Goal: Communication & Community: Share content

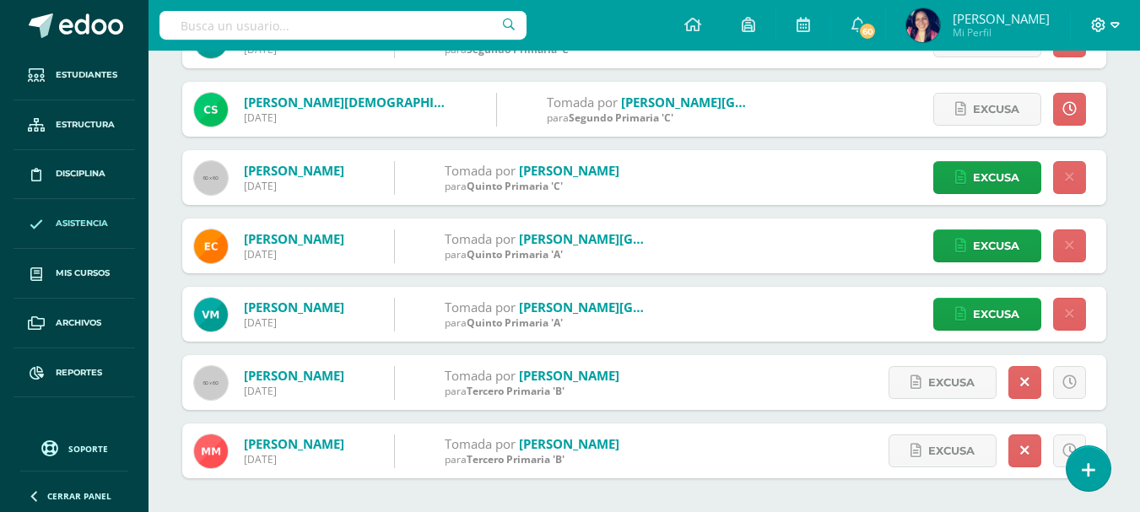
click at [1101, 25] on icon at bounding box center [1099, 25] width 14 height 14
click at [1059, 89] on span "Configuración" at bounding box center [1063, 91] width 78 height 16
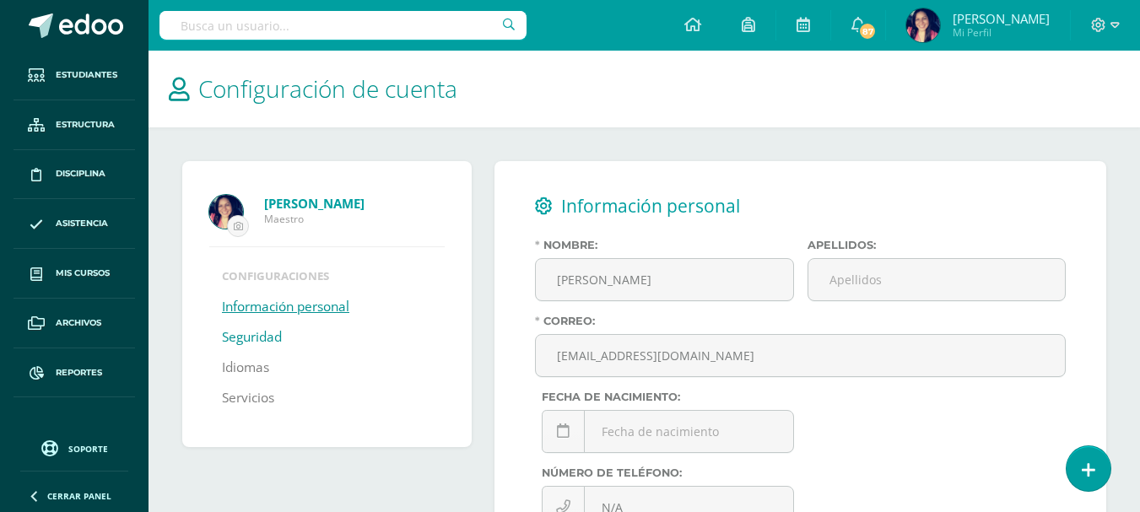
click at [249, 341] on link "Seguridad" at bounding box center [252, 337] width 60 height 30
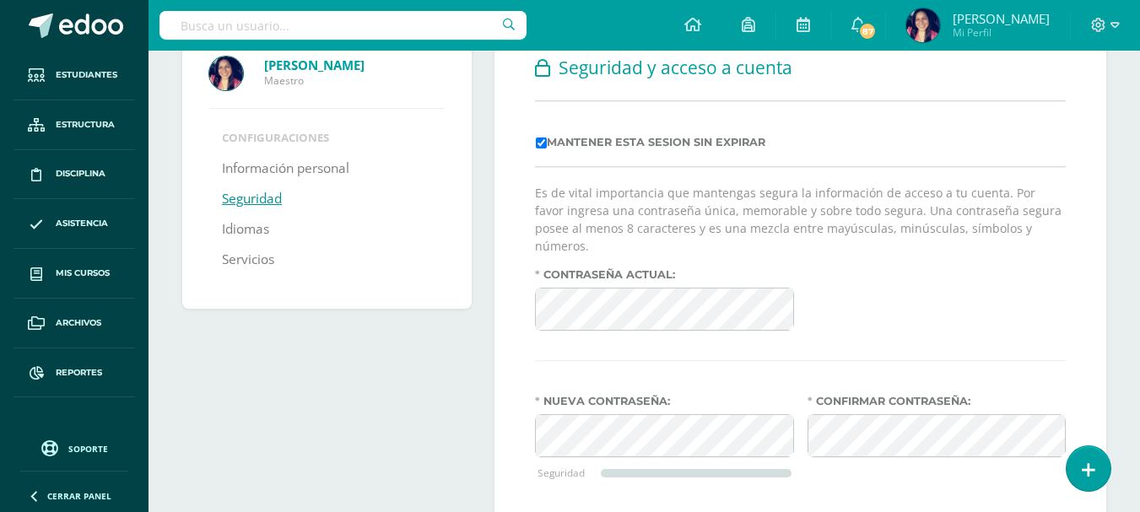
scroll to position [169, 0]
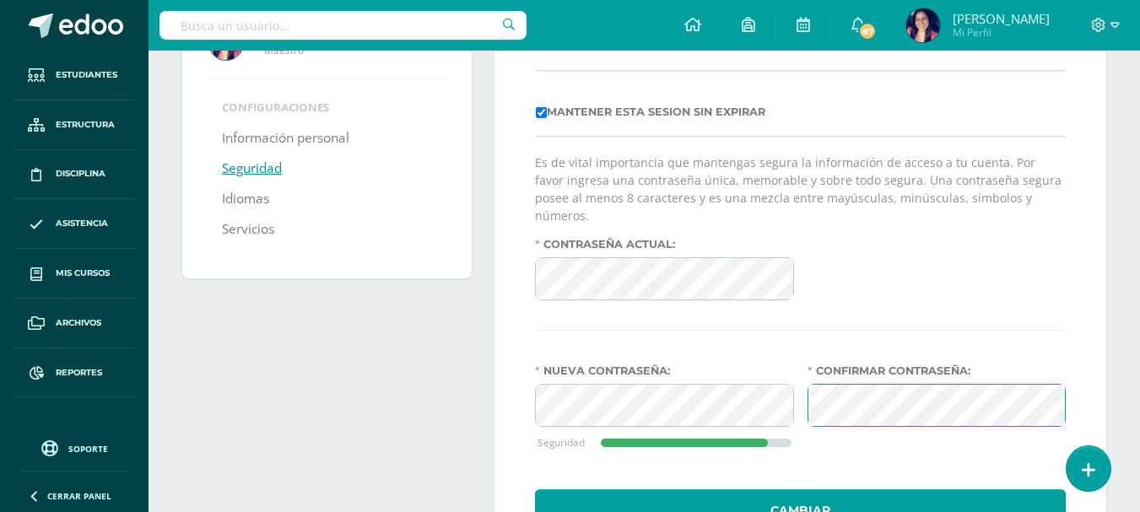
click at [1065, 284] on div "Contraseña actual:" at bounding box center [800, 276] width 544 height 76
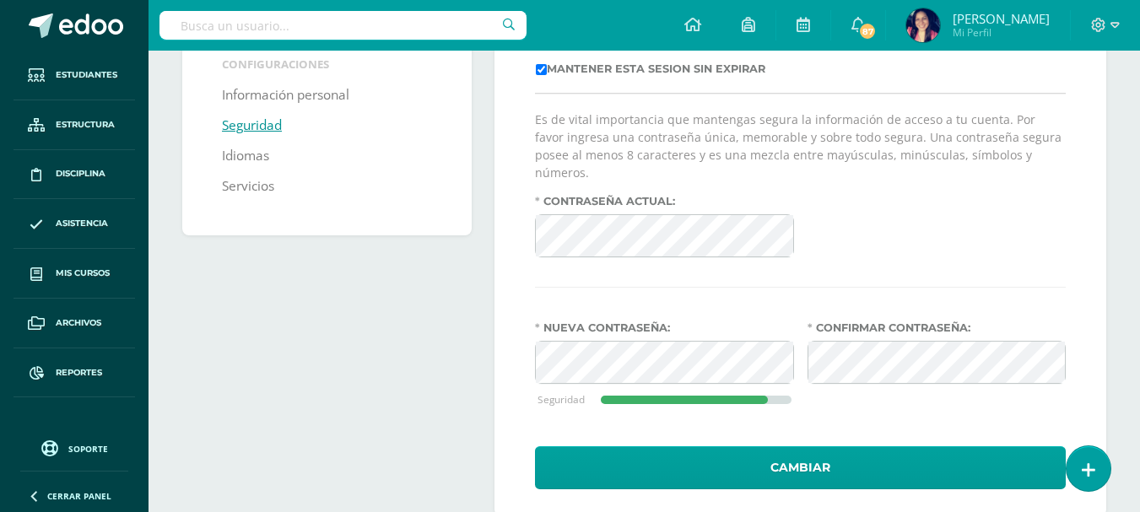
scroll to position [232, 0]
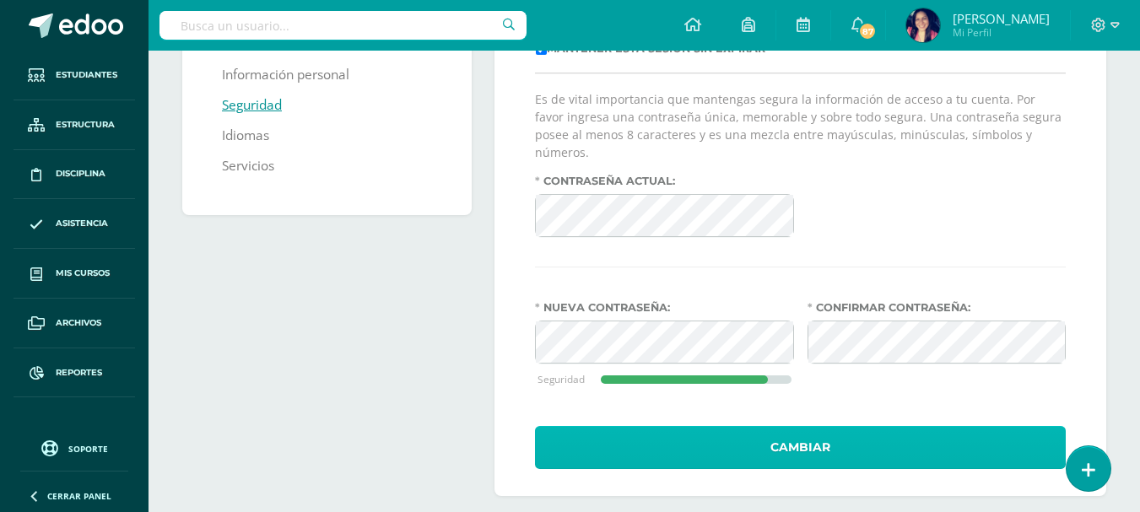
click at [810, 426] on button "Cambiar" at bounding box center [800, 447] width 531 height 43
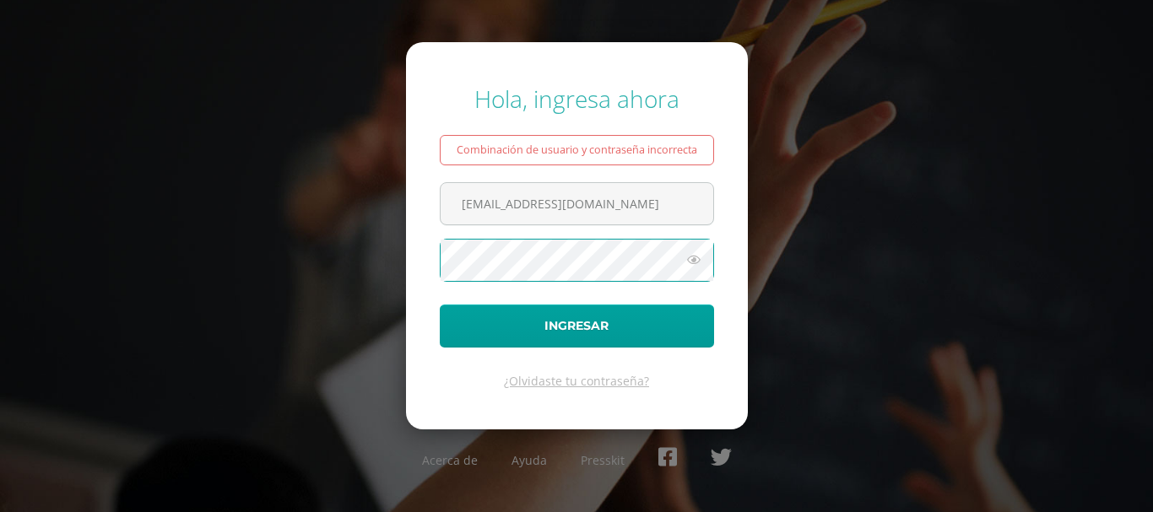
click at [440, 305] on button "Ingresar" at bounding box center [577, 326] width 274 height 43
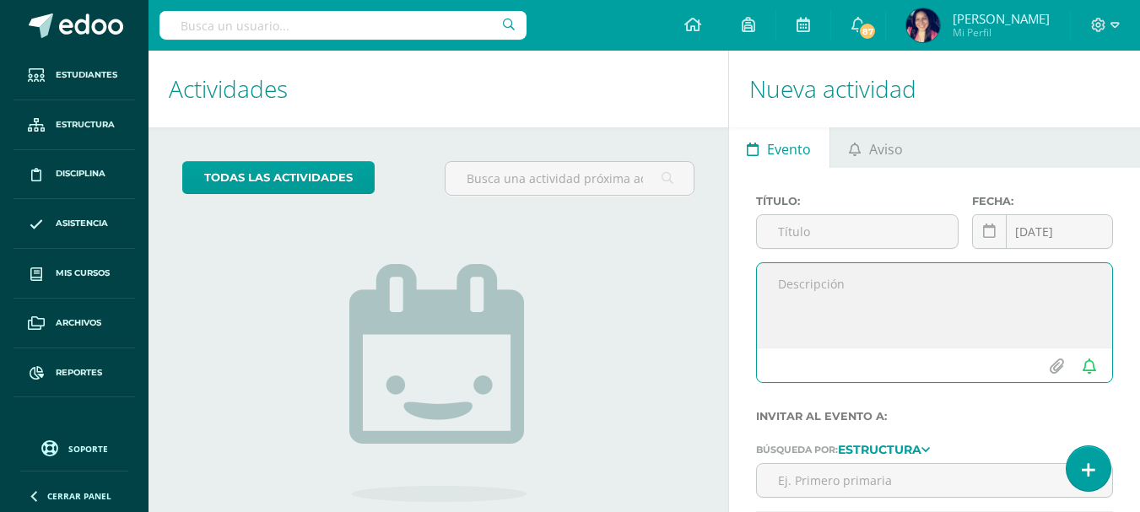
click at [864, 301] on textarea at bounding box center [934, 305] width 355 height 84
click at [869, 148] on span "Aviso" at bounding box center [886, 149] width 34 height 41
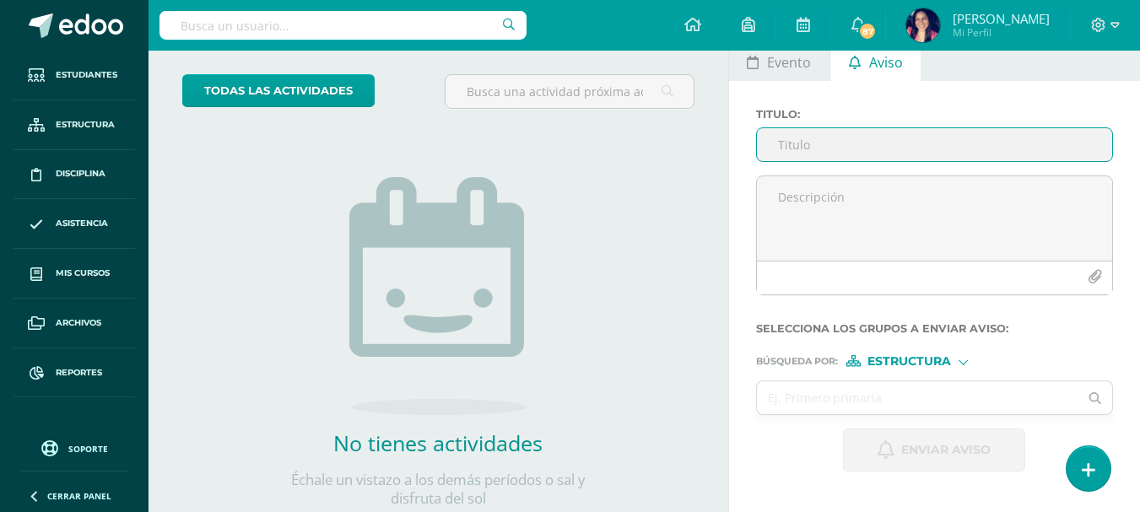
scroll to position [52, 0]
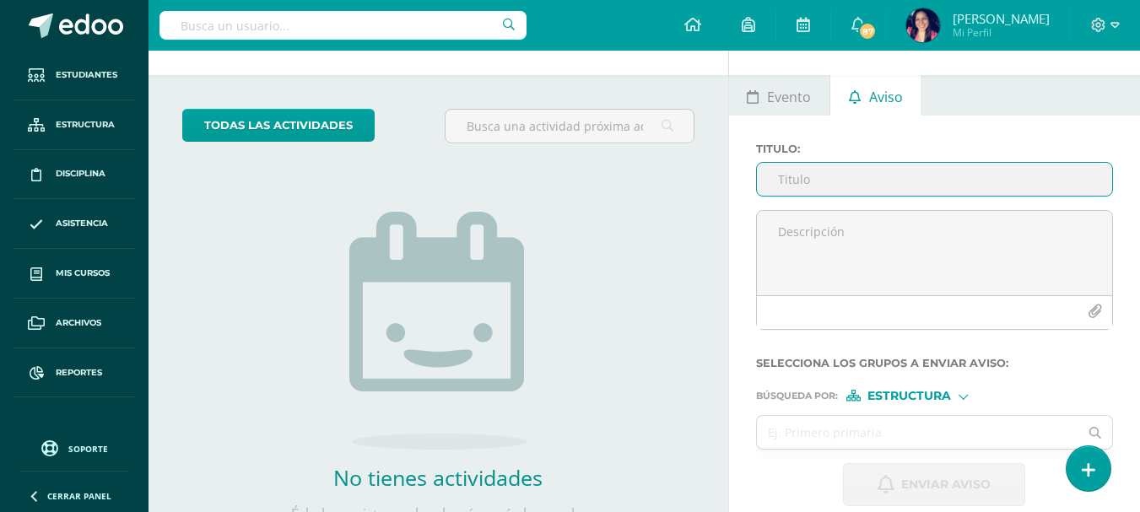
click at [793, 178] on input "Titulo :" at bounding box center [934, 179] width 355 height 33
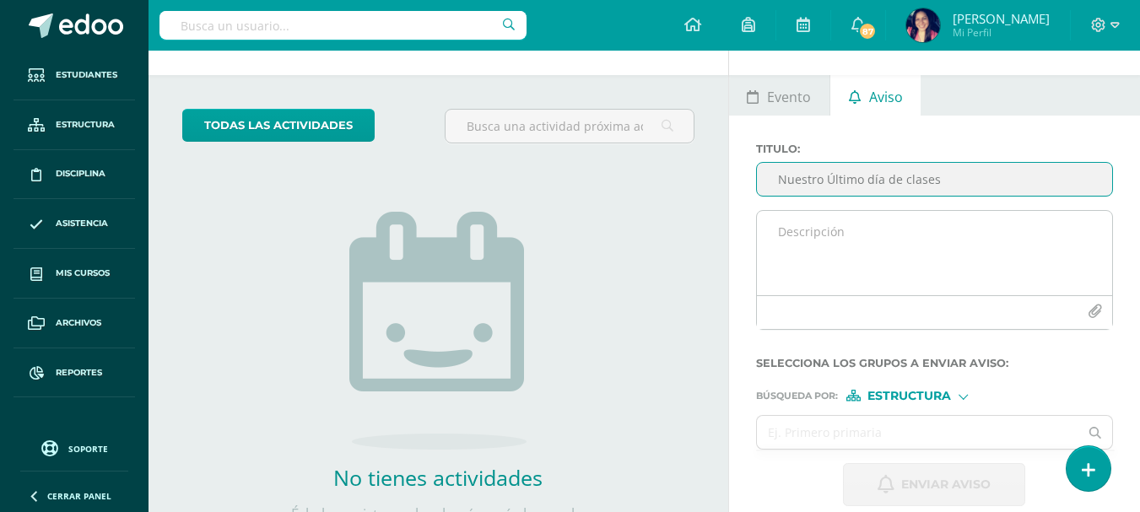
type input "Nuestro Último día de clases"
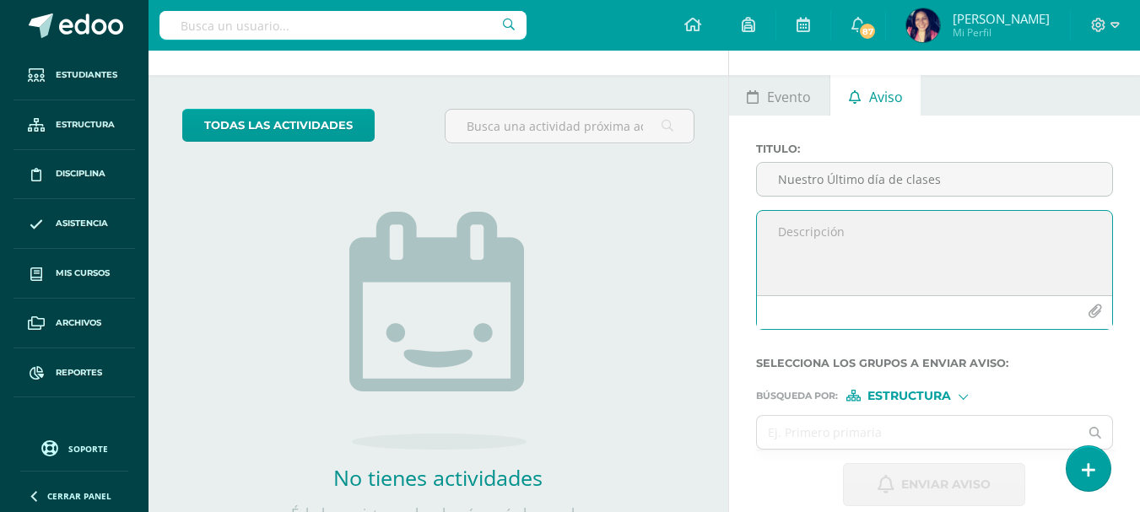
click at [778, 226] on textarea at bounding box center [934, 253] width 355 height 84
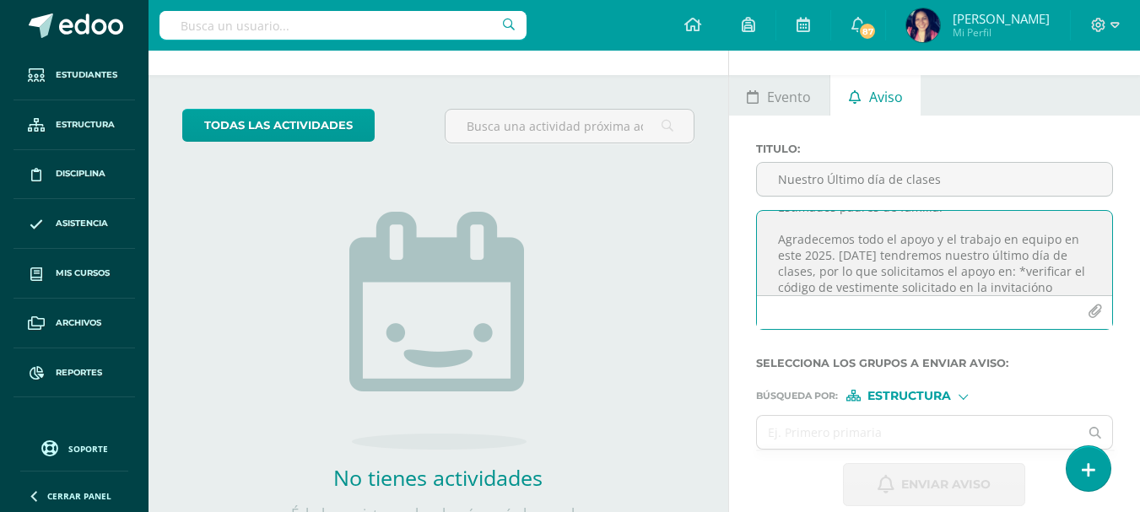
scroll to position [41, 0]
click at [1042, 270] on textarea "Estimados padres de familia: Agradecemos todo el apoyo y el trabajo en equipo e…" at bounding box center [934, 253] width 355 height 84
click at [905, 284] on textarea "Estimados padres de familia: Agradecemos todo el apoyo y el trabajo en equipo e…" at bounding box center [934, 253] width 355 height 84
click at [896, 227] on textarea "Estimados padres de familia: Agradecemos todo el apoyo y el trabajo en equipo e…" at bounding box center [934, 253] width 355 height 84
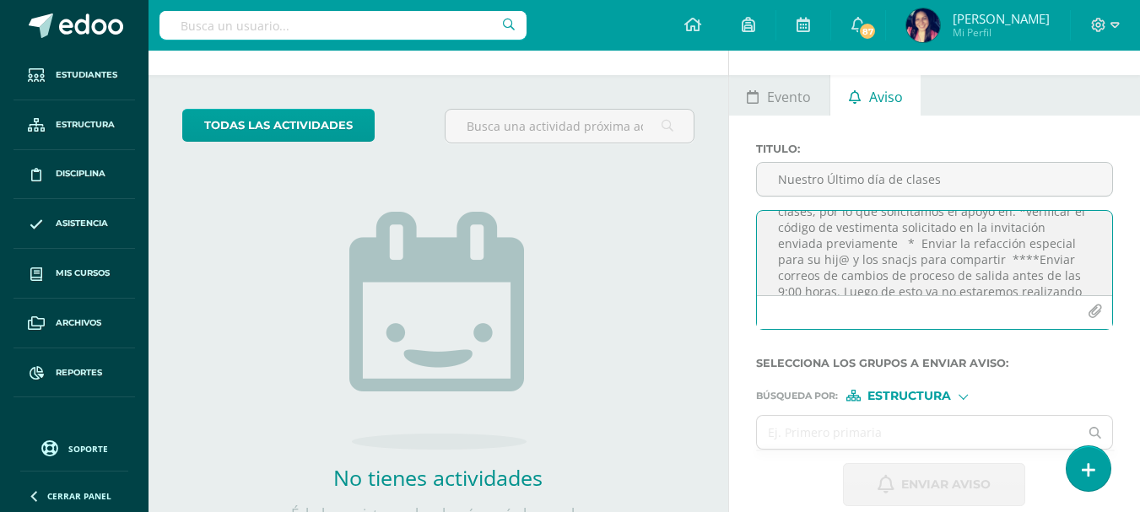
click at [953, 225] on textarea "Estimados padres de familia: Agradecemos todo el apoyo y el trabajo en equipo e…" at bounding box center [934, 253] width 355 height 84
click at [953, 226] on textarea "Estimados padres de familia: Agradecemos todo el apoyo y el trabajo en equipo e…" at bounding box center [934, 253] width 355 height 84
click at [952, 245] on textarea "Estimados padres de familia: Agradecemos todo el apoyo y el trabajo en equipo e…" at bounding box center [934, 253] width 355 height 84
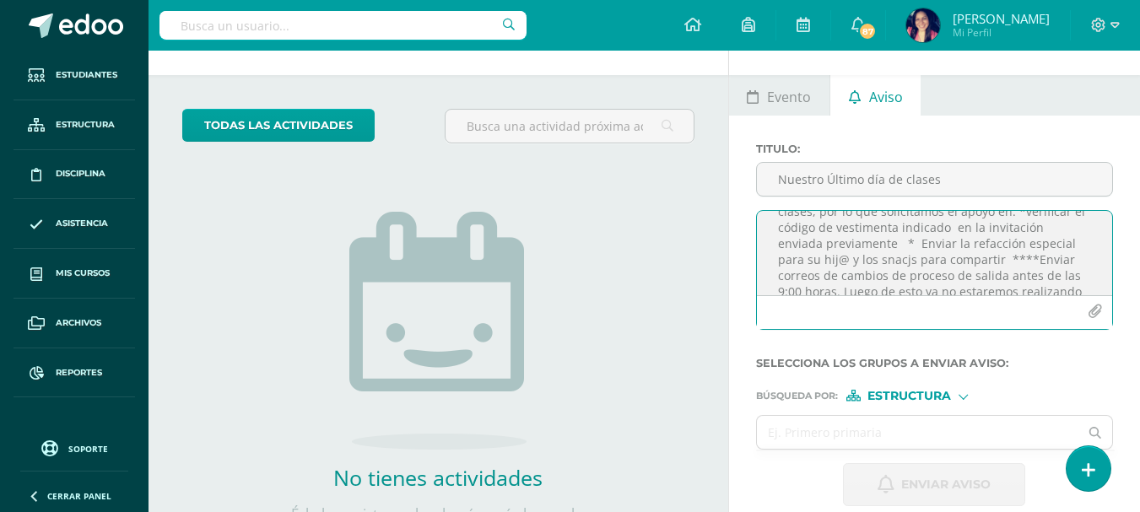
click at [910, 257] on textarea "Estimados padres de familia: Agradecemos todo el apoyo y el trabajo en equipo e…" at bounding box center [934, 253] width 355 height 84
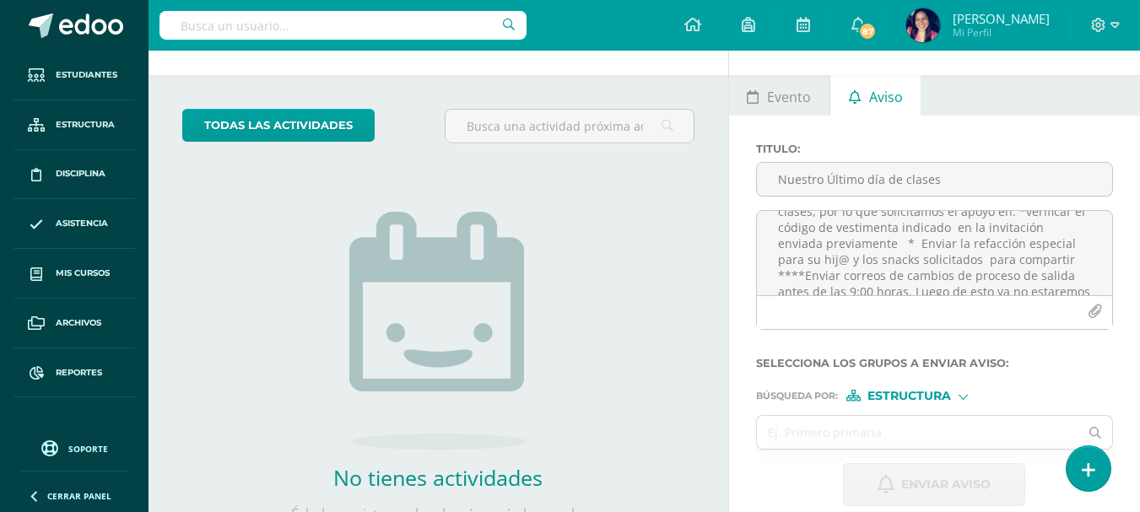
click at [1035, 352] on div at bounding box center [932, 350] width 357 height 14
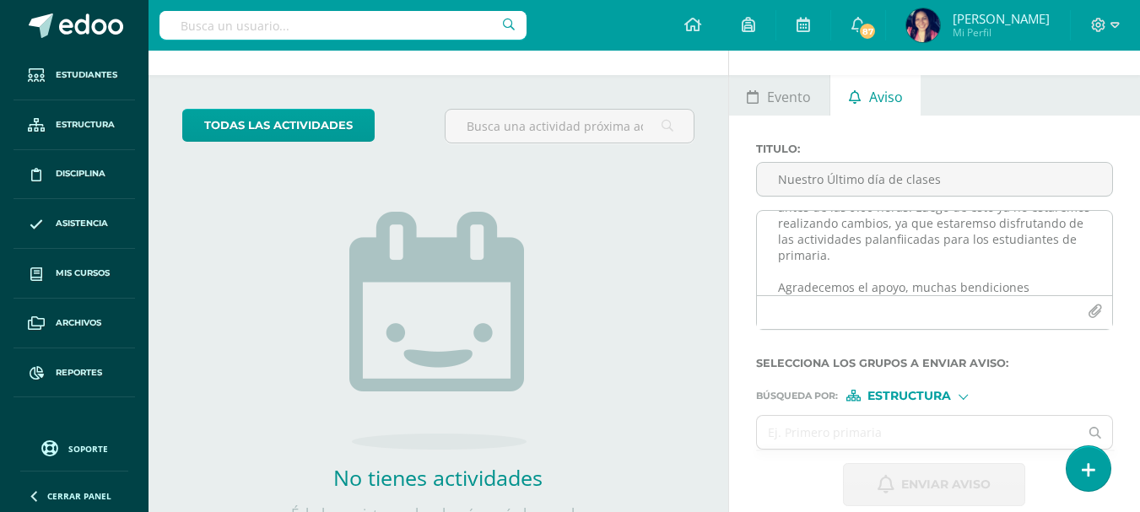
click at [841, 240] on textarea "Estimados padres de familia: Agradecemos todo el apoyo y el trabajo en equipo e…" at bounding box center [934, 253] width 355 height 84
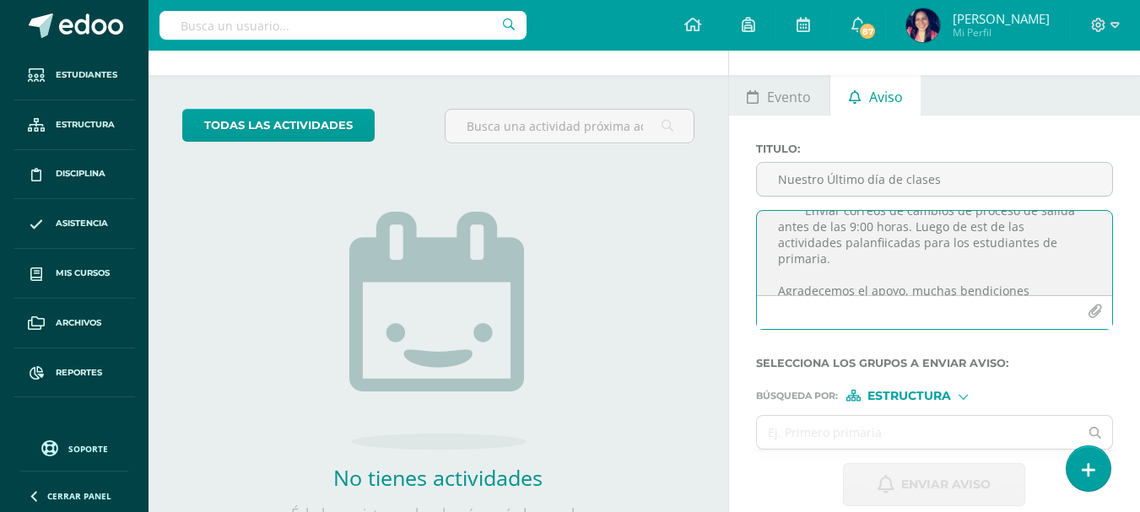
scroll to position [157, 0]
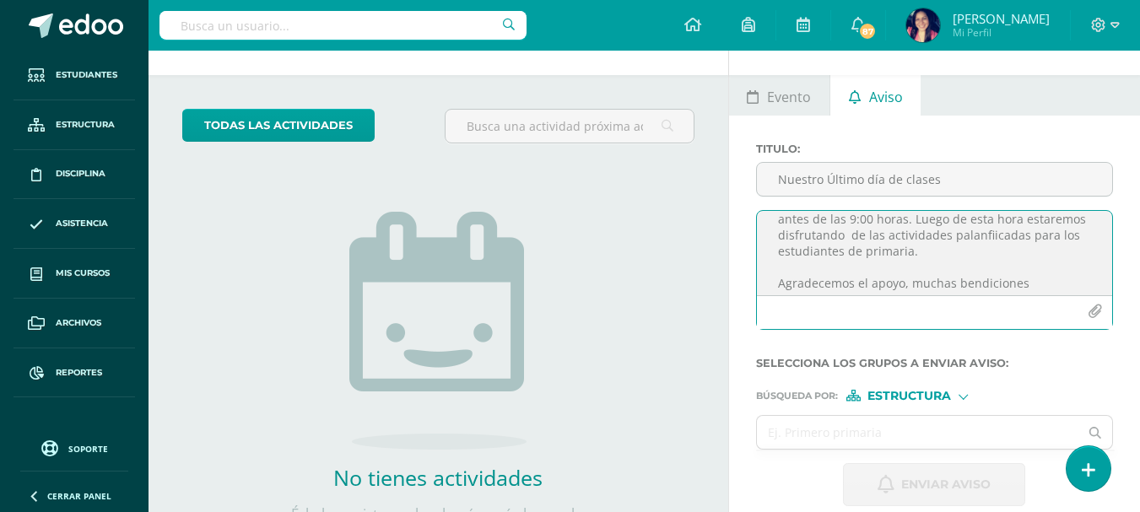
click at [1019, 241] on textarea "Estimados padres de familia: Agradecemos todo el apoyo y el trabajo en equipo e…" at bounding box center [934, 253] width 355 height 84
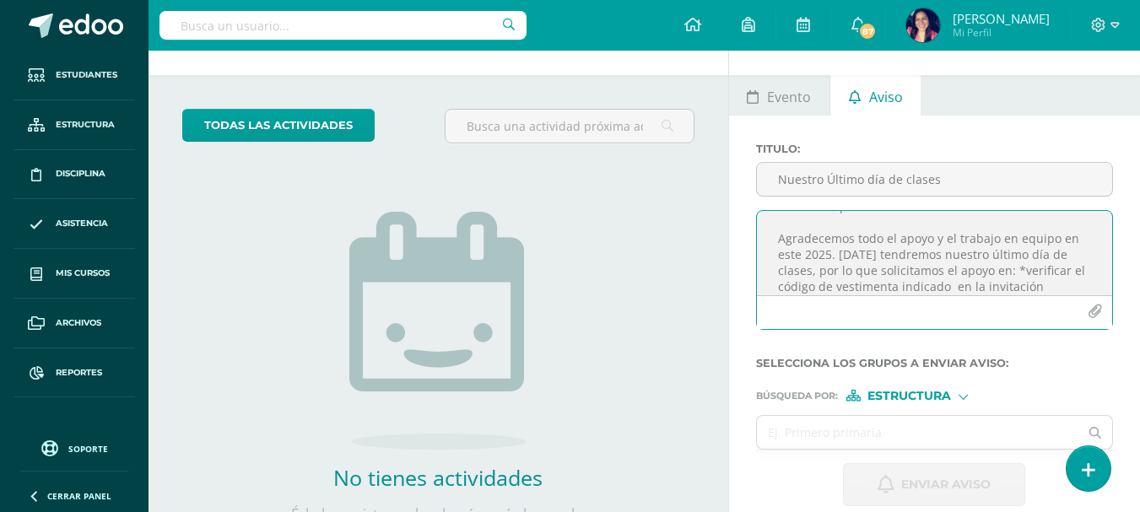
scroll to position [0, 0]
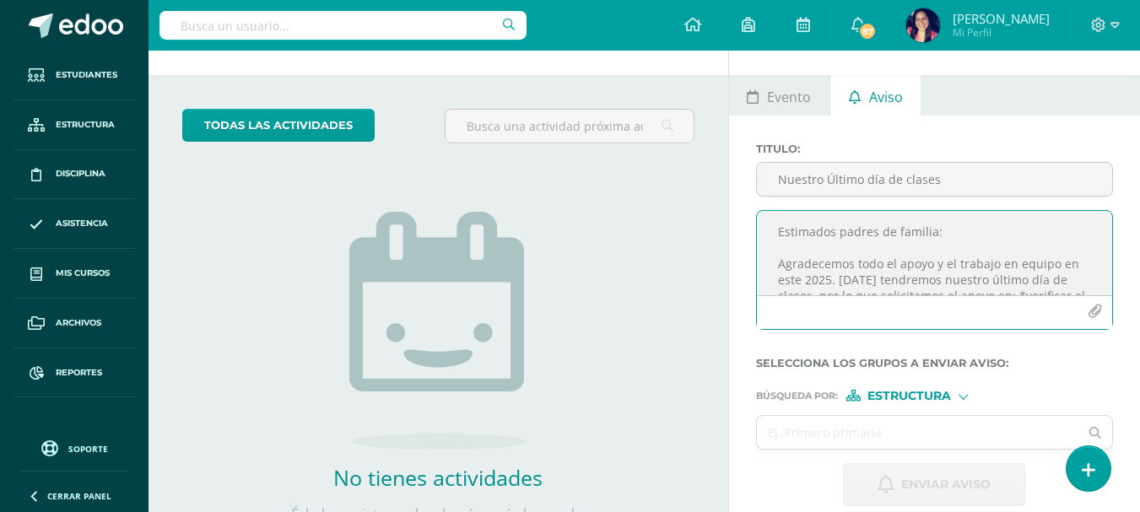
click at [802, 284] on textarea "Estimados padres de familia: Agradecemos todo el apoyo y el trabajo en equipo e…" at bounding box center [934, 253] width 355 height 84
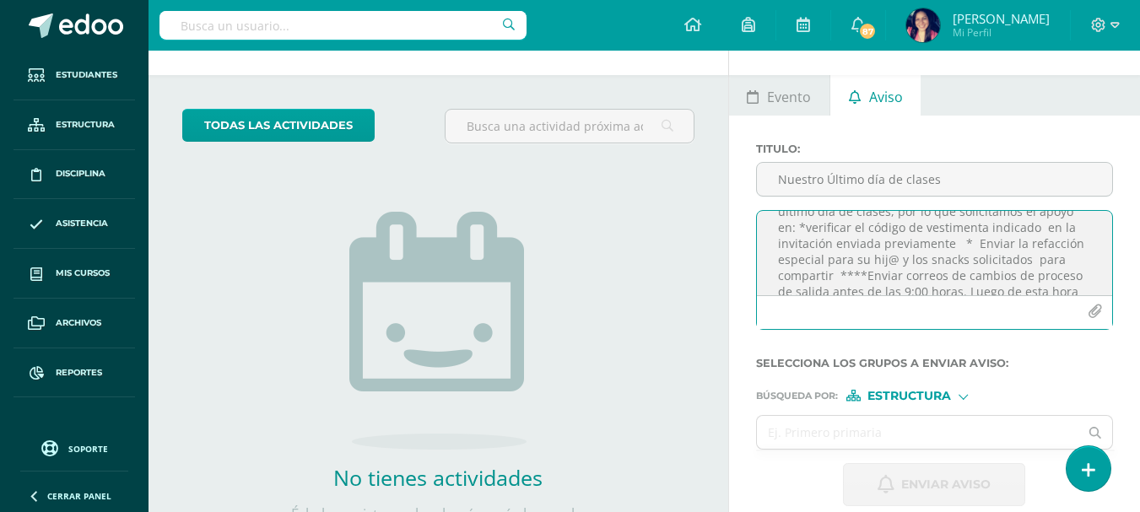
click at [950, 249] on textarea "Estimados padres de familia: Agradecemos todo el apoyo y el trabajo en equipo e…" at bounding box center [934, 253] width 355 height 84
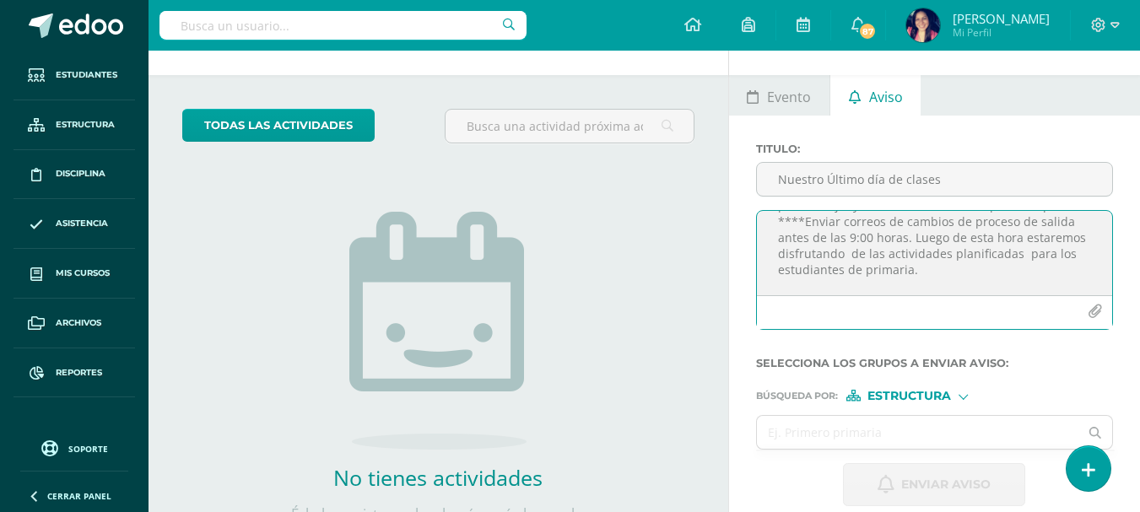
scroll to position [165, 0]
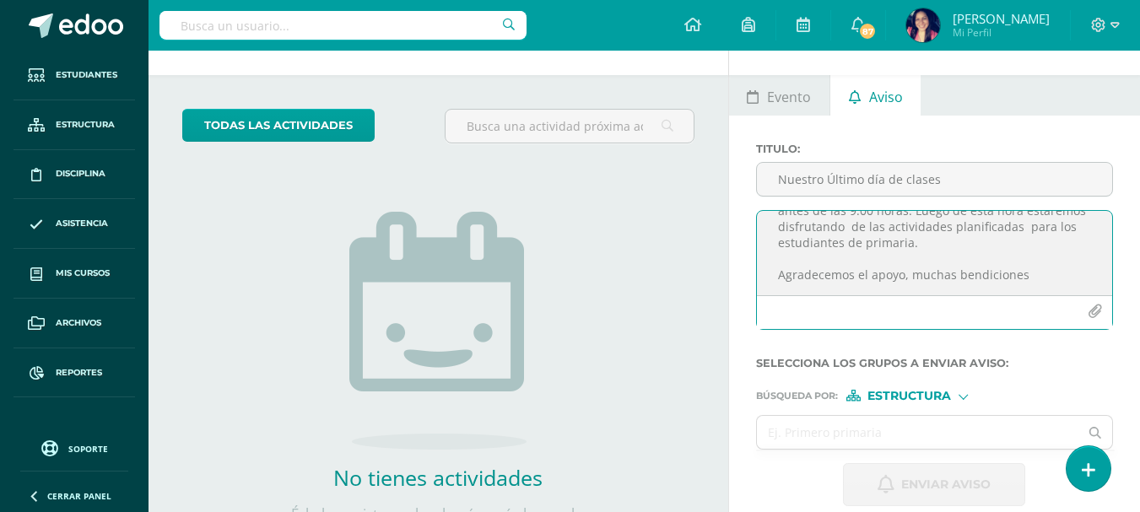
type textarea "Estimados padres de familia: Agradecemos todo el apoyo y el trabajo en equipo e…"
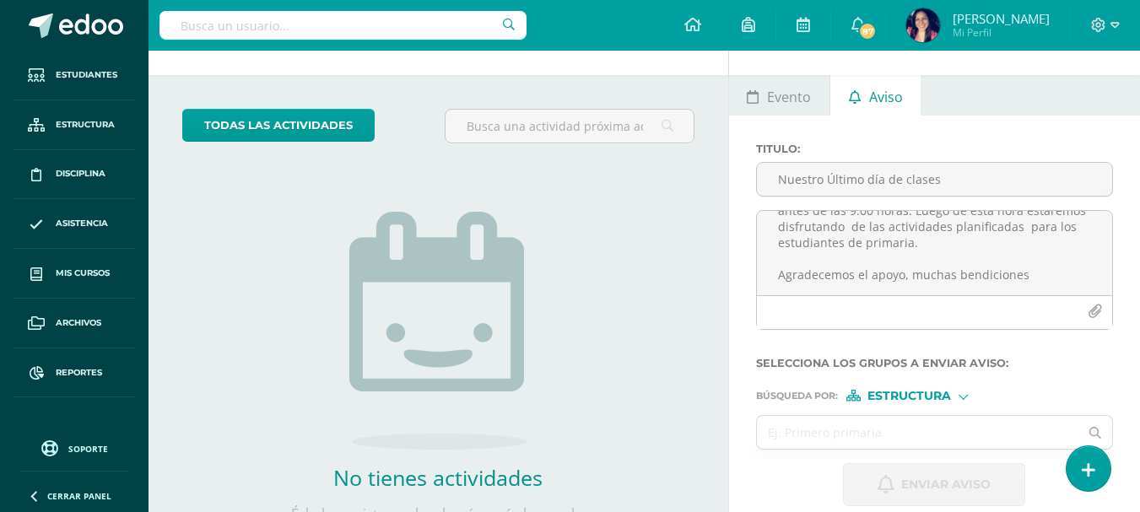
click at [966, 397] on div at bounding box center [963, 395] width 9 height 9
click at [947, 419] on span "Estructura" at bounding box center [931, 417] width 84 height 9
click at [878, 435] on input "text" at bounding box center [918, 432] width 322 height 33
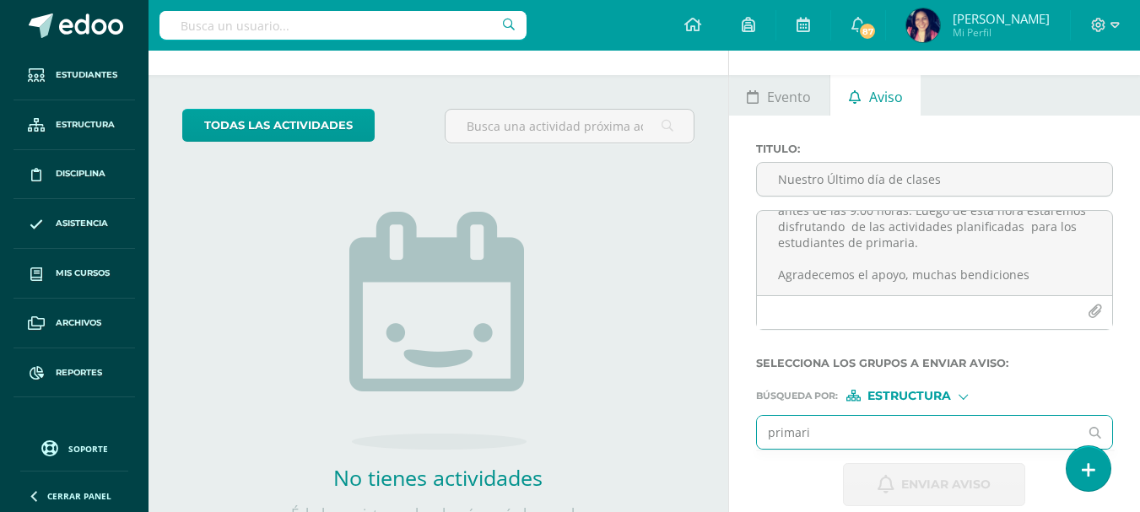
type input "primaria"
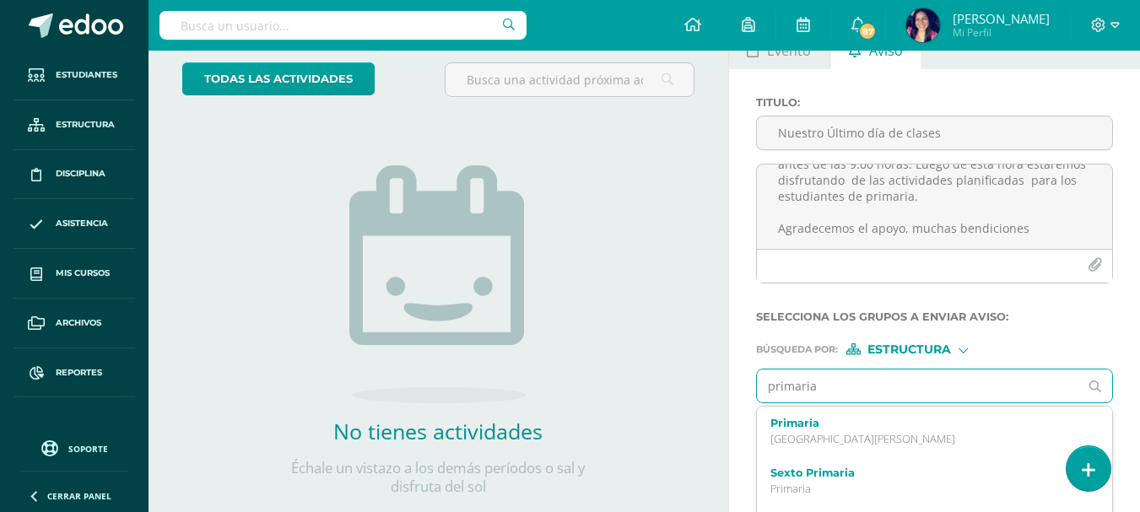
scroll to position [137, 0]
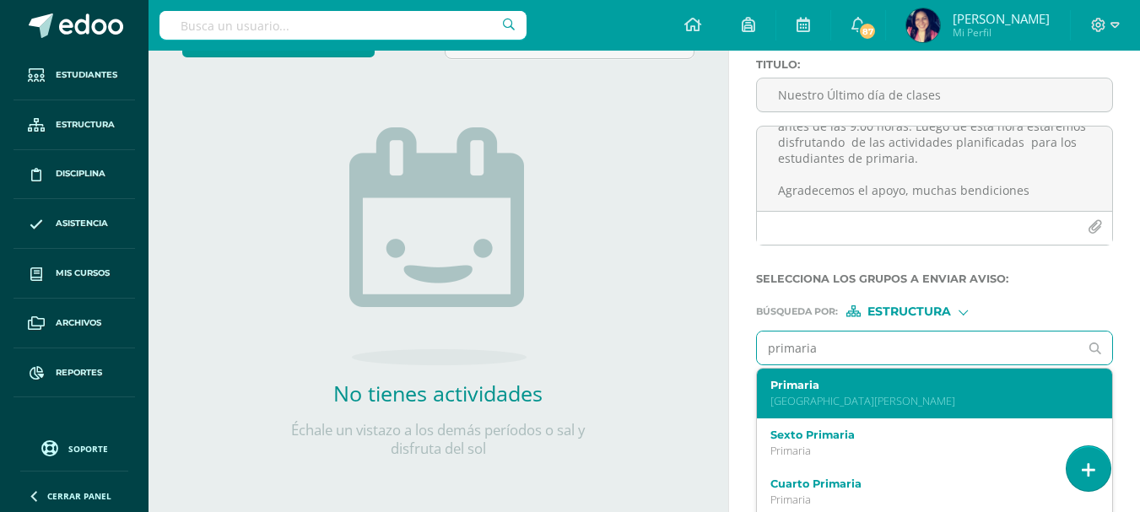
click at [823, 396] on p "[GEOGRAPHIC_DATA][PERSON_NAME]" at bounding box center [928, 401] width 316 height 14
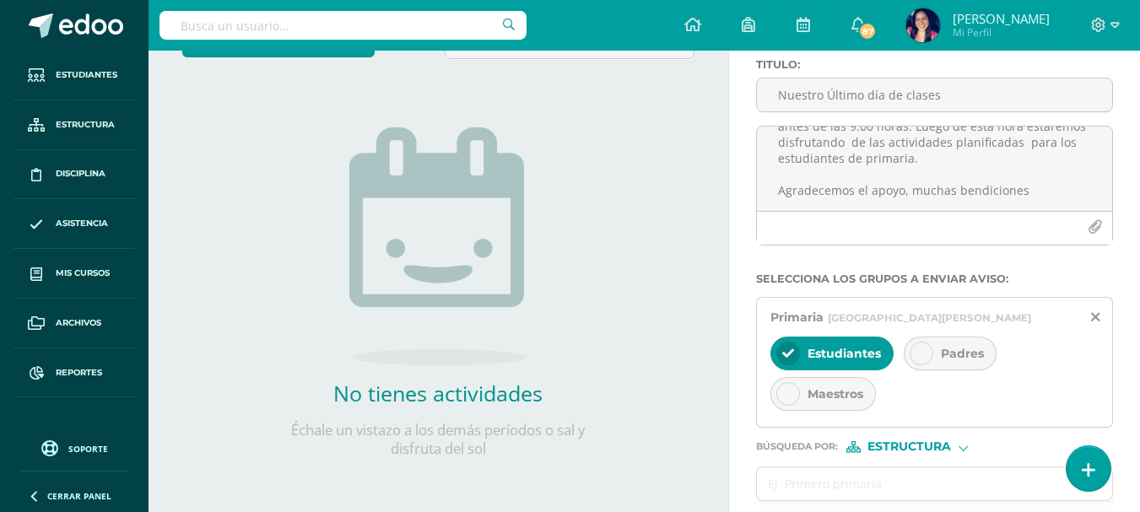
click at [913, 354] on div at bounding box center [922, 354] width 24 height 24
click at [791, 353] on icon at bounding box center [788, 354] width 12 height 12
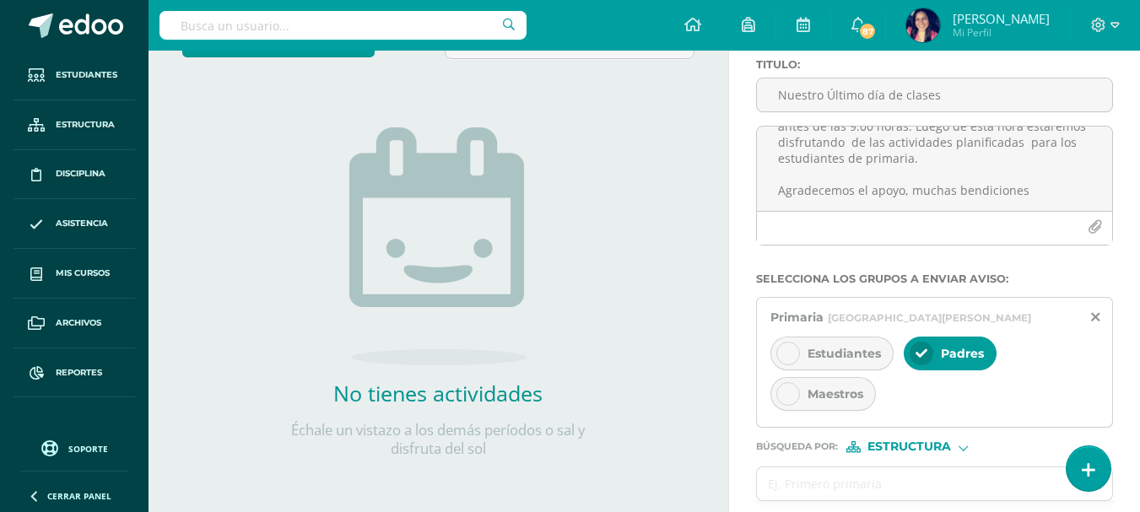
click at [786, 397] on icon at bounding box center [788, 394] width 12 height 12
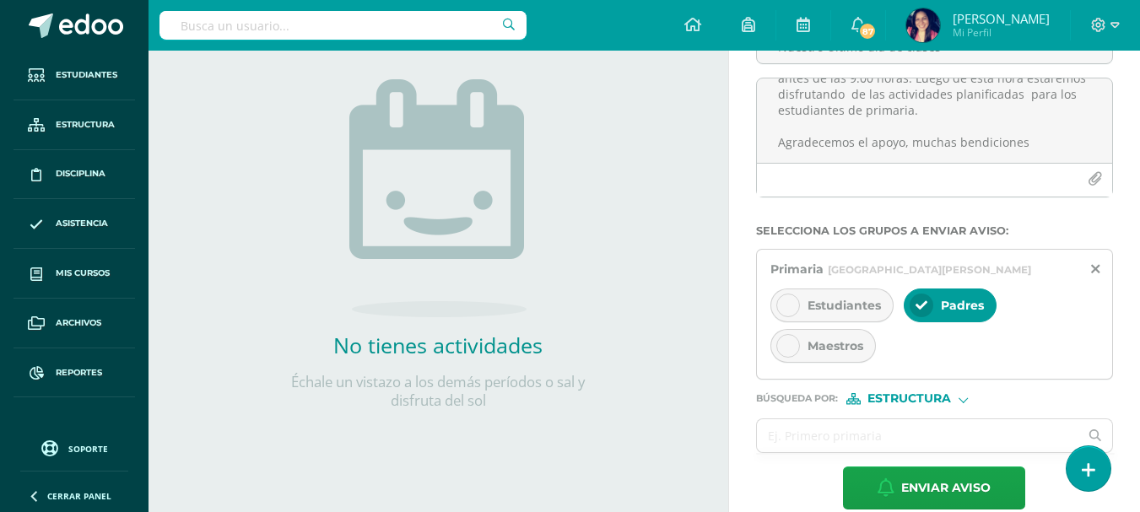
scroll to position [209, 0]
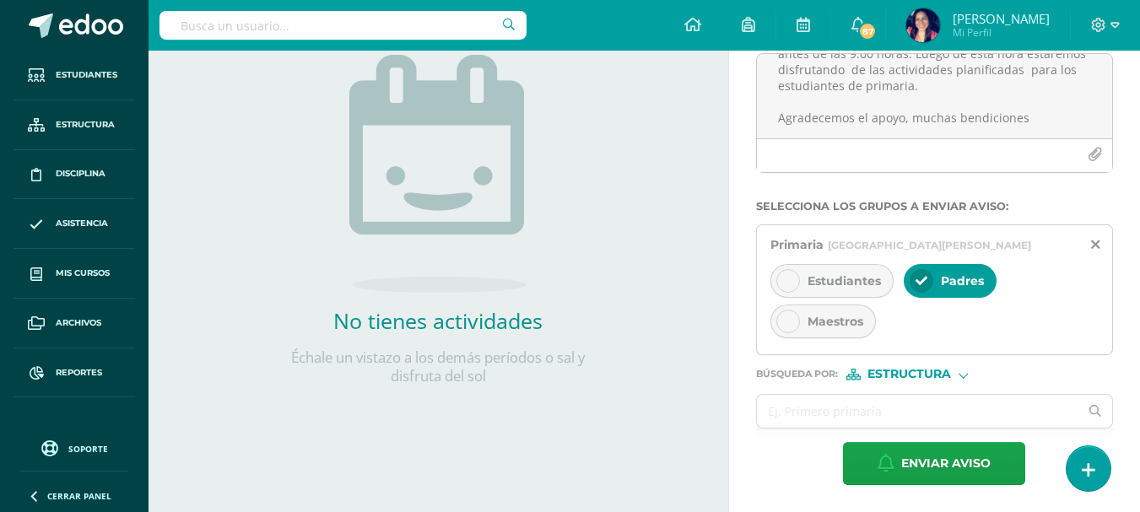
click at [964, 378] on div at bounding box center [963, 373] width 9 height 9
click at [916, 413] on span "Persona" at bounding box center [916, 417] width 61 height 9
click at [896, 413] on input "text" at bounding box center [918, 411] width 322 height 33
type input "[PERSON_NAME]"
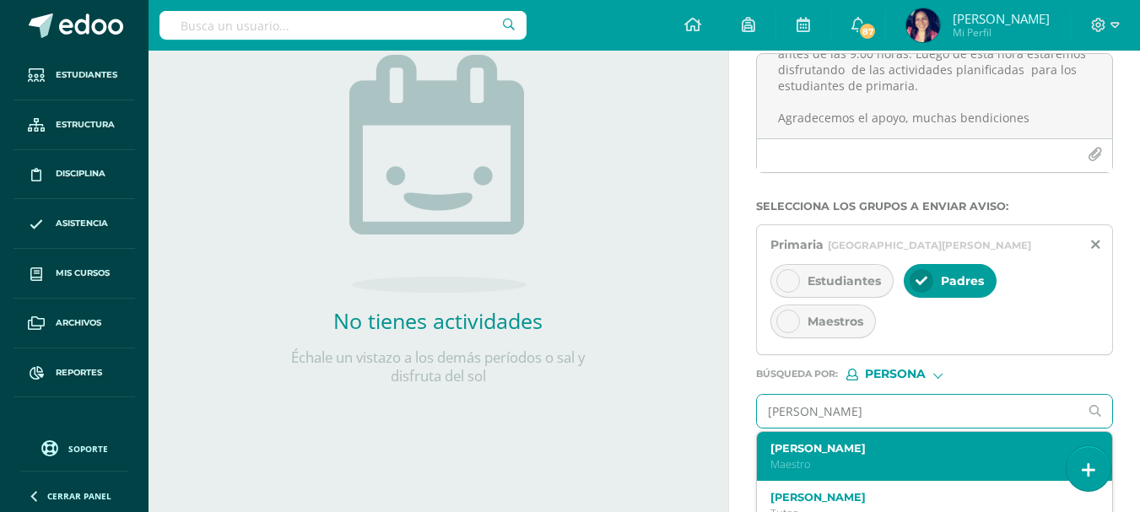
click at [855, 455] on div "[PERSON_NAME]" at bounding box center [928, 457] width 316 height 30
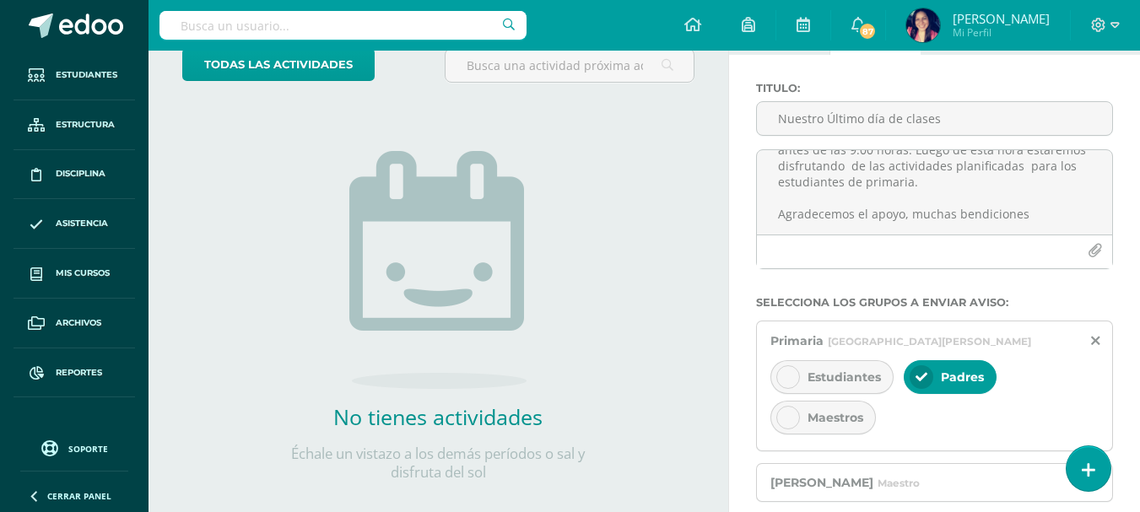
scroll to position [260, 0]
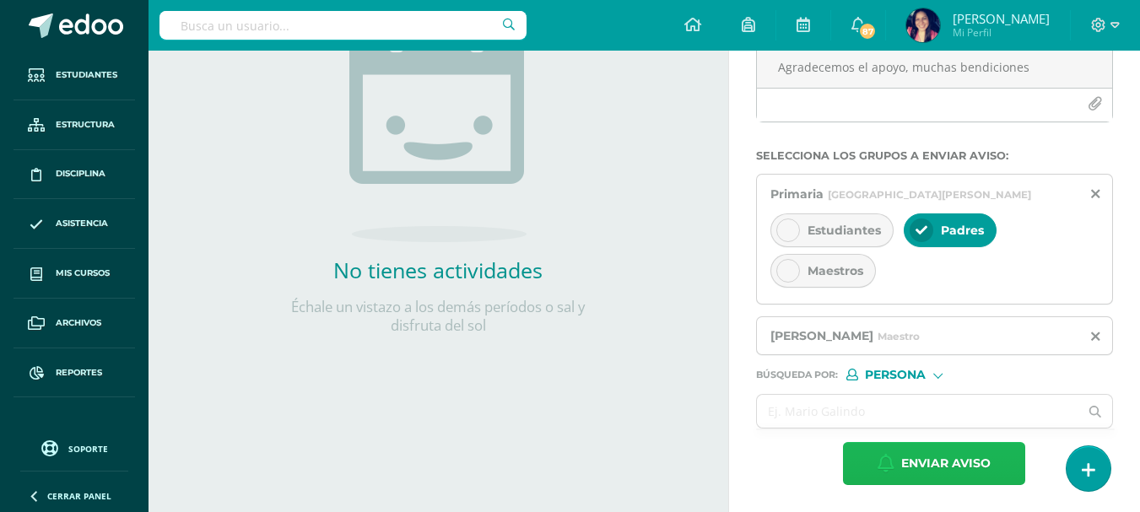
click at [914, 460] on span "Enviar aviso" at bounding box center [945, 463] width 89 height 41
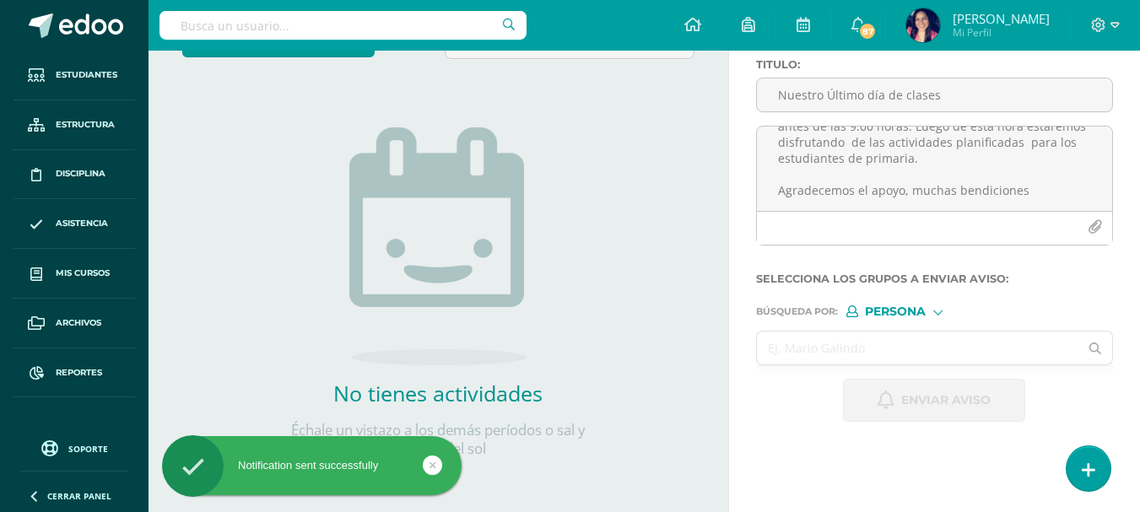
scroll to position [0, 0]
